Goal: Check status: Check status

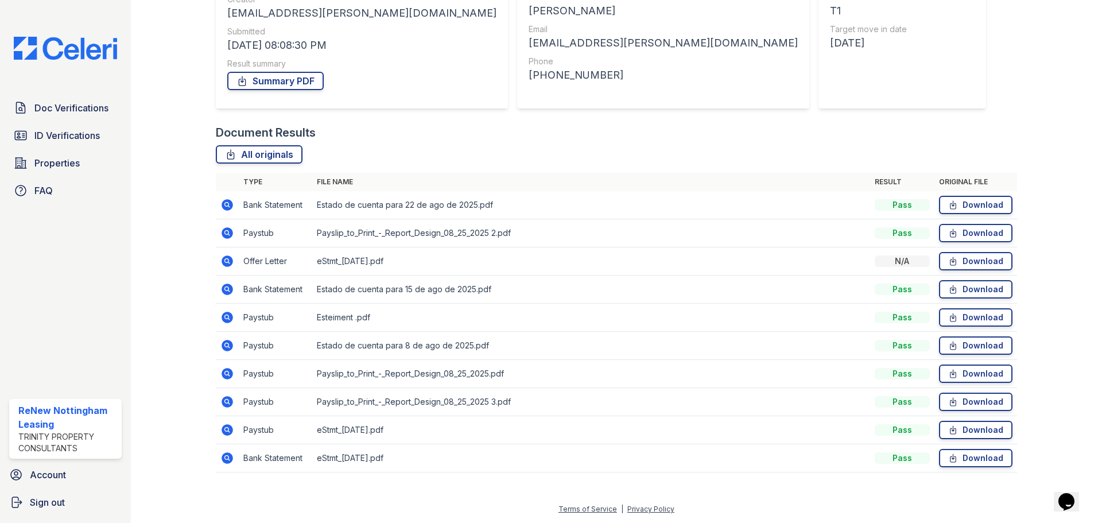
click at [227, 262] on icon at bounding box center [226, 260] width 3 height 3
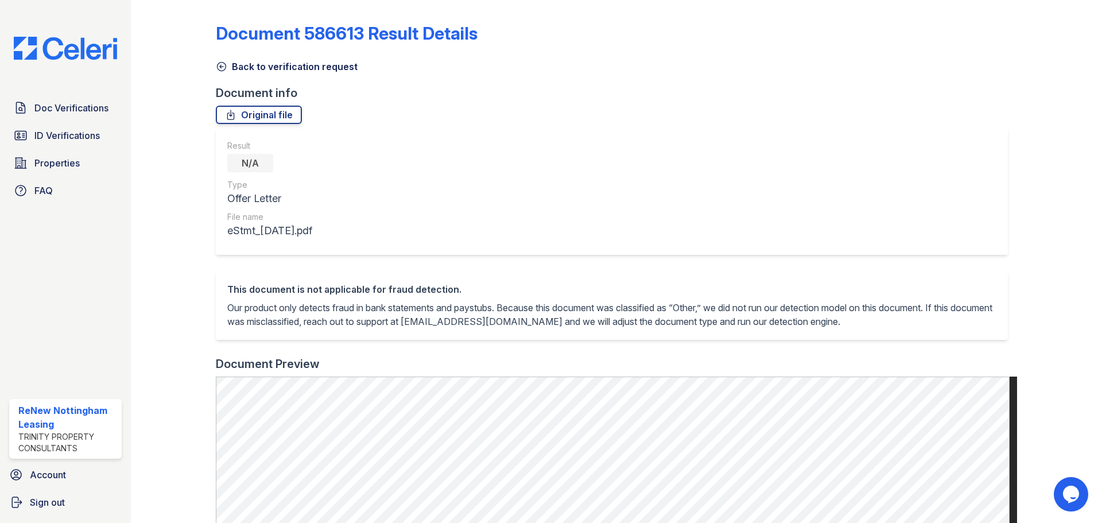
click at [219, 68] on icon at bounding box center [221, 66] width 11 height 11
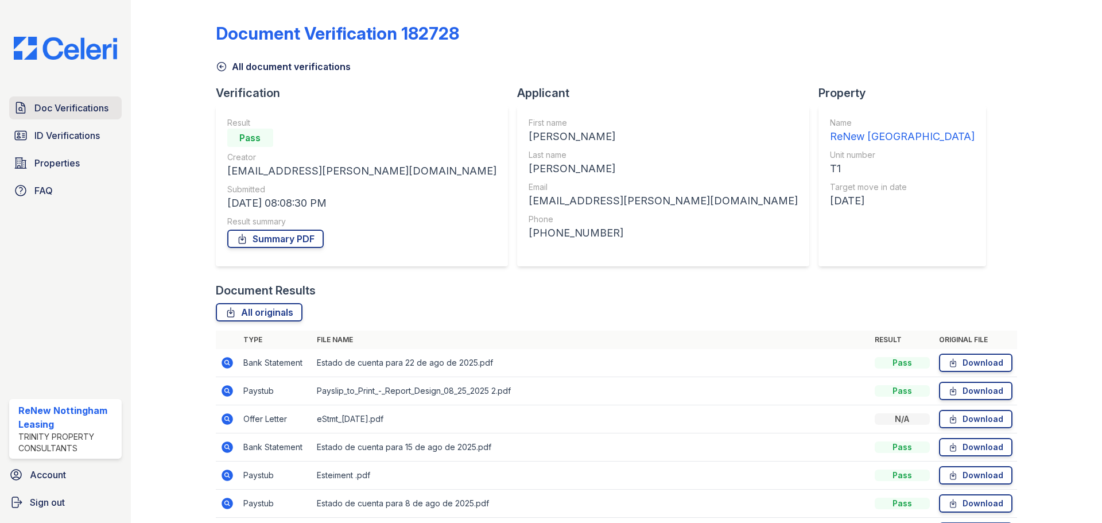
click at [68, 106] on span "Doc Verifications" at bounding box center [71, 108] width 74 height 14
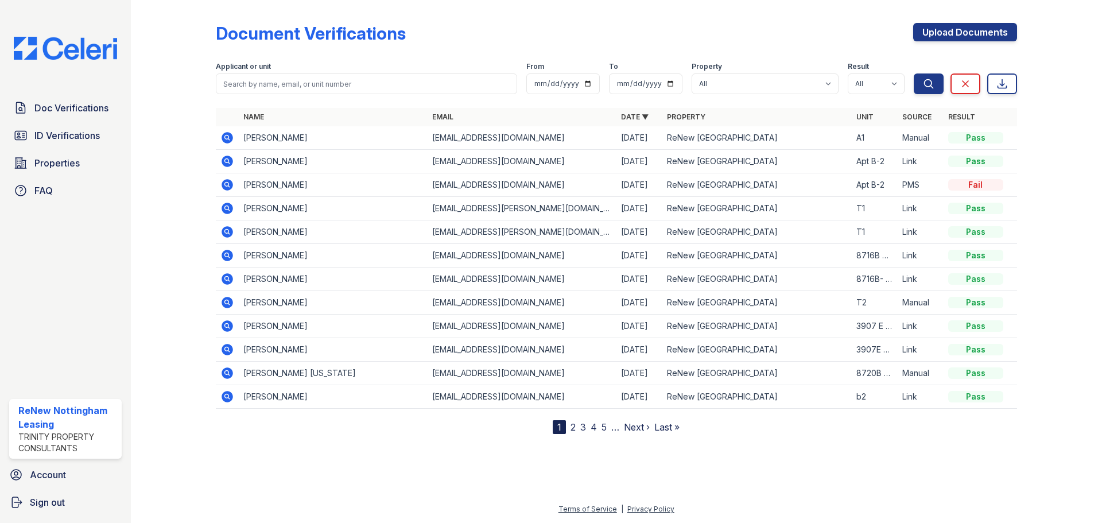
click at [58, 137] on span "ID Verifications" at bounding box center [66, 136] width 65 height 14
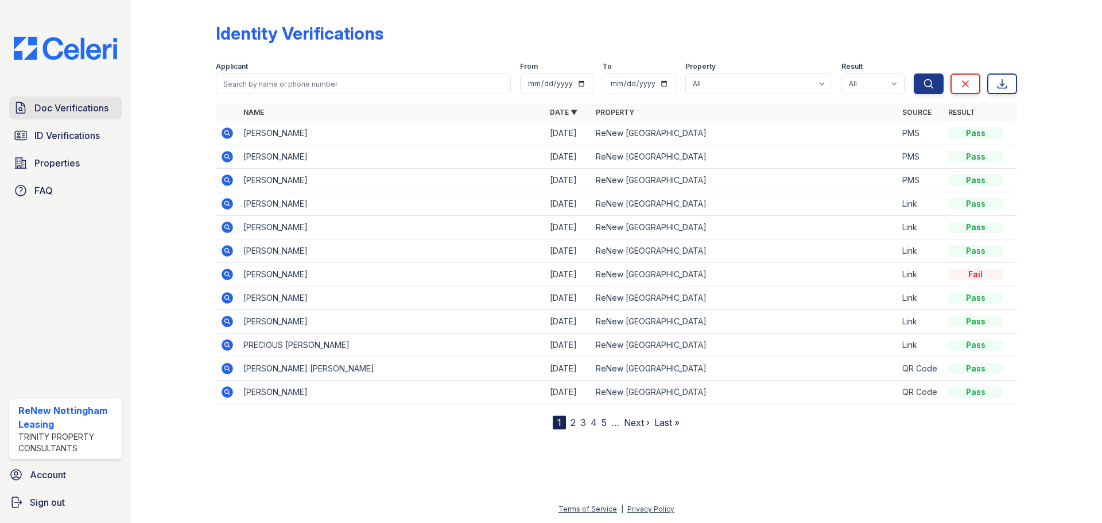
click at [58, 107] on span "Doc Verifications" at bounding box center [71, 108] width 74 height 14
